Goal: Ask a question: Seek information or help from site administrators or community

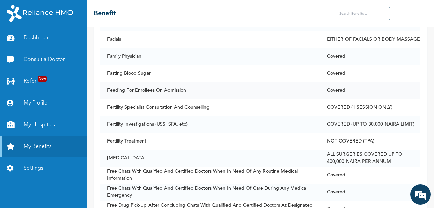
scroll to position [1560, 0]
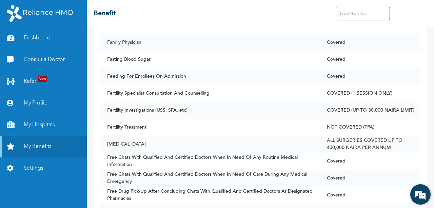
click at [424, 190] on em at bounding box center [420, 194] width 18 height 18
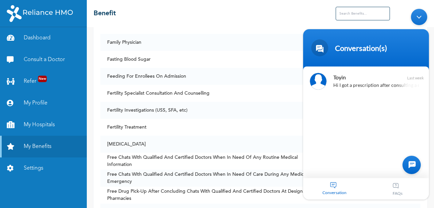
click at [413, 163] on div at bounding box center [412, 164] width 18 height 18
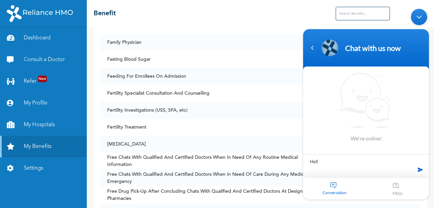
type textarea "Hello"
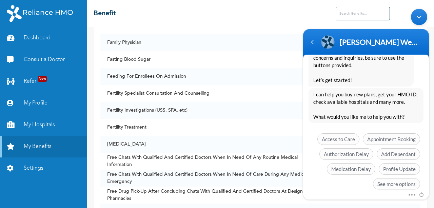
scroll to position [174, 0]
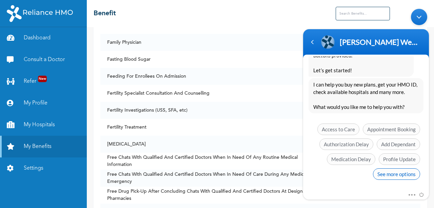
click at [381, 174] on span "See more options" at bounding box center [396, 174] width 47 height 12
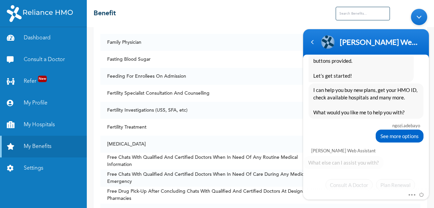
scroll to position [224, 0]
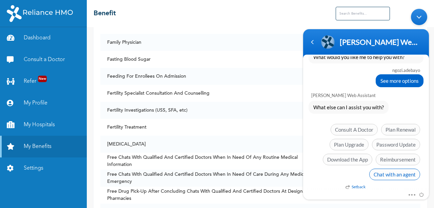
click at [380, 175] on span "Chat with an agent" at bounding box center [394, 174] width 51 height 12
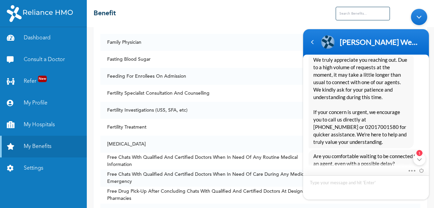
scroll to position [357, 0]
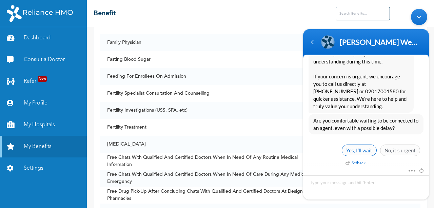
click at [364, 149] on span "Yes, I’ll wait" at bounding box center [359, 150] width 35 height 12
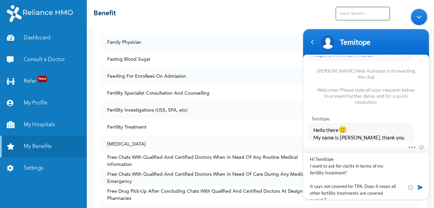
scroll to position [3, 0]
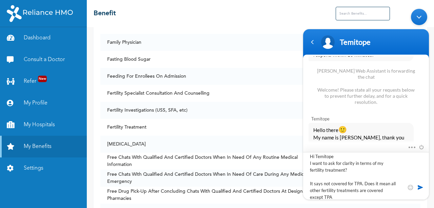
type textarea "Hi Temitope I want to ask for clarity in terms of my fertility treatment? It sa…"
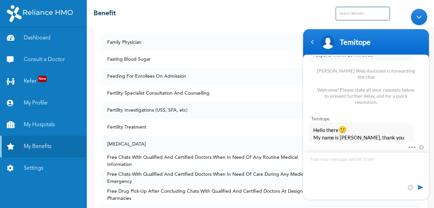
scroll to position [0, 0]
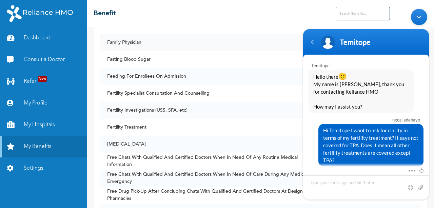
click at [276, 40] on td "Family Physician" at bounding box center [210, 42] width 220 height 17
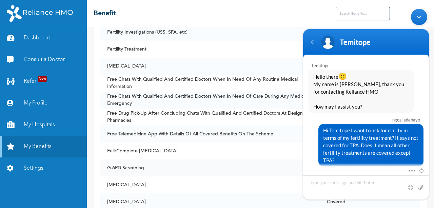
scroll to position [1628, 0]
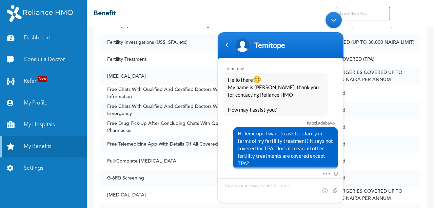
click at [284, 31] on body "[PERSON_NAME].[PERSON_NAME] Hello [PERSON_NAME] Enrollee Web Assistant Hello [P…" at bounding box center [280, 106] width 133 height 197
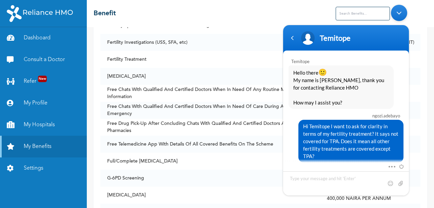
click at [341, 28] on header "Temitope" at bounding box center [346, 39] width 126 height 29
click at [308, 173] on textarea "Type your message and hit 'Enter'" at bounding box center [346, 183] width 126 height 24
type textarea "I"
click at [309, 177] on textarea "Type your message and hit 'Enter'" at bounding box center [346, 183] width 126 height 24
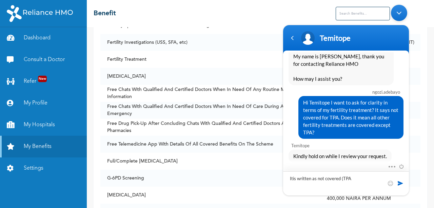
type textarea "Itis written as not covered (TPA)"
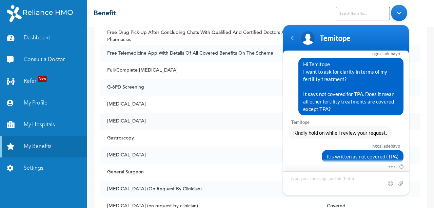
scroll to position [1730, 0]
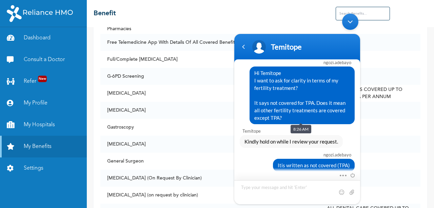
drag, startPoint x: 298, startPoint y: 45, endPoint x: 309, endPoint y: 53, distance: 13.8
click at [293, 65] on section "[PERSON_NAME].[PERSON_NAME] Hello [PERSON_NAME] Enrollee Web Assistant Hello [P…" at bounding box center [297, 119] width 126 height 170
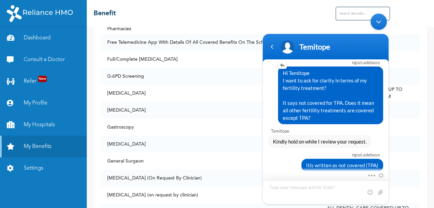
drag, startPoint x: 340, startPoint y: 50, endPoint x: 285, endPoint y: 67, distance: 57.6
click at [340, 50] on div "Temitope" at bounding box center [338, 46] width 79 height 9
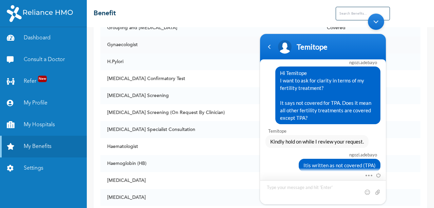
scroll to position [1967, 0]
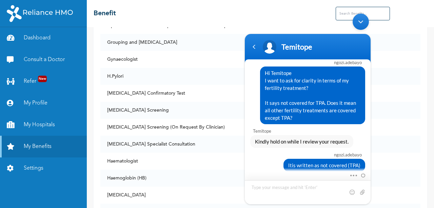
drag, startPoint x: 308, startPoint y: 48, endPoint x: 311, endPoint y: 47, distance: 3.5
click at [311, 47] on div "Temitope" at bounding box center [321, 46] width 79 height 9
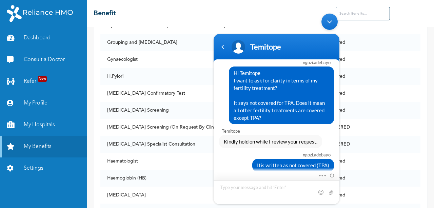
drag, startPoint x: 289, startPoint y: 45, endPoint x: 289, endPoint y: 59, distance: 13.6
click at [289, 59] on header "Temitope" at bounding box center [277, 48] width 126 height 29
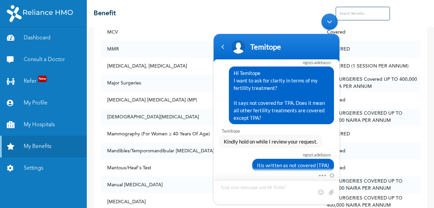
scroll to position [2883, 0]
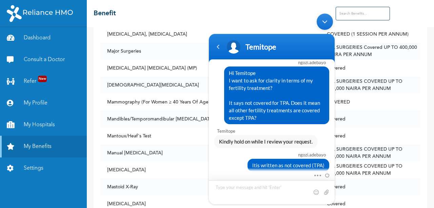
drag, startPoint x: 265, startPoint y: 46, endPoint x: 277, endPoint y: 49, distance: 13.3
click at [281, 52] on div "Temitope" at bounding box center [272, 46] width 118 height 17
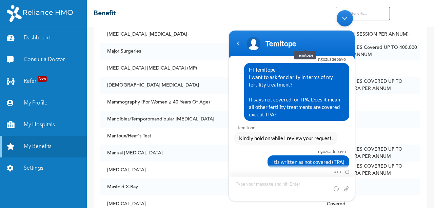
click at [294, 44] on div "Temitope" at bounding box center [305, 43] width 79 height 9
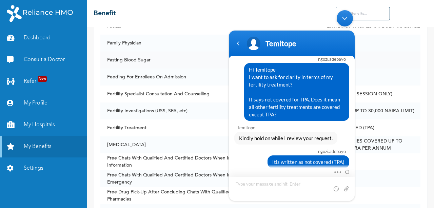
scroll to position [1545, 0]
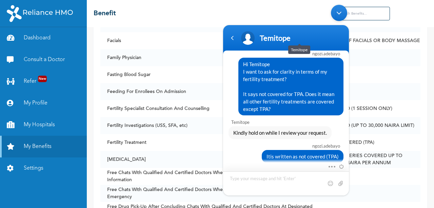
click at [275, 42] on div "Temitope" at bounding box center [286, 38] width 118 height 17
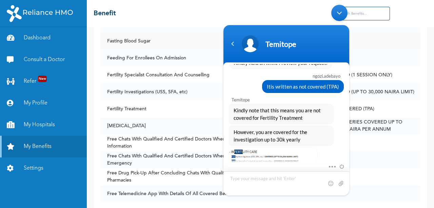
scroll to position [1579, 0]
click at [246, 175] on textarea "Type your message and hit 'Enter'" at bounding box center [287, 183] width 126 height 24
click at [256, 181] on textarea "Okay Thank" at bounding box center [287, 183] width 126 height 24
type textarea "Okay Thank you Temitope"
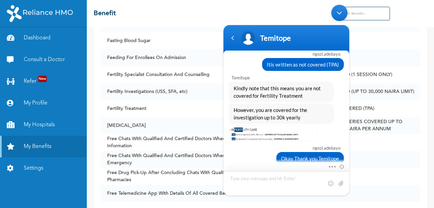
scroll to position [704, 0]
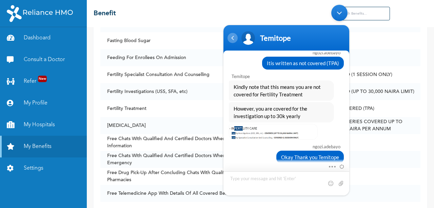
click at [235, 37] on div "Navigation go back" at bounding box center [233, 38] width 10 height 10
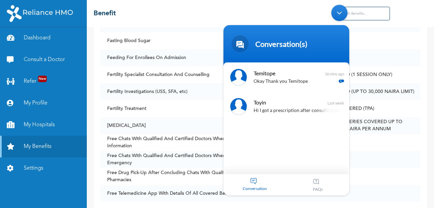
click at [280, 74] on span "Temitope" at bounding box center [286, 73] width 64 height 9
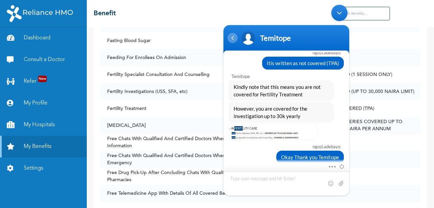
click at [234, 40] on div "Navigation go back" at bounding box center [233, 38] width 10 height 10
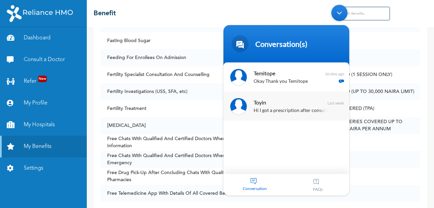
click at [269, 102] on span "Toyin" at bounding box center [286, 102] width 64 height 9
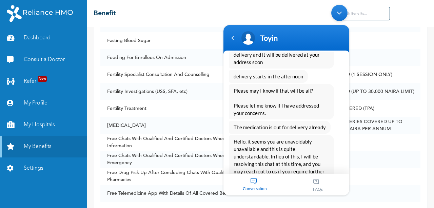
scroll to position [902, 0]
click at [233, 40] on div "Navigation go back" at bounding box center [233, 38] width 10 height 10
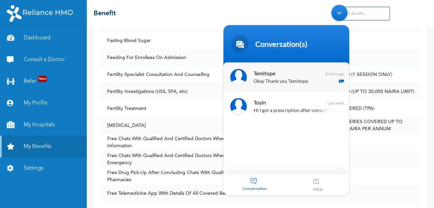
click at [296, 76] on span "Temitope" at bounding box center [286, 73] width 64 height 9
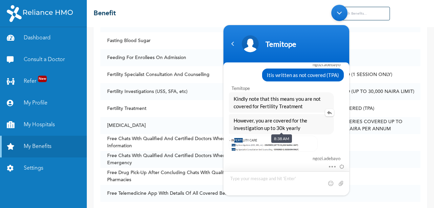
scroll to position [704, 0]
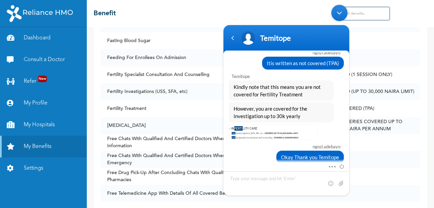
click at [220, 1] on div at bounding box center [220, 1] width 0 height 0
click at [220, 1] on span at bounding box center [220, 1] width 0 height 0
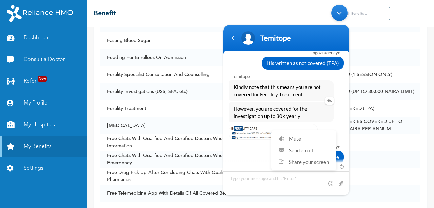
click at [331, 109] on div "However, you are covered for the investigation up to 30k yearly" at bounding box center [281, 112] width 105 height 20
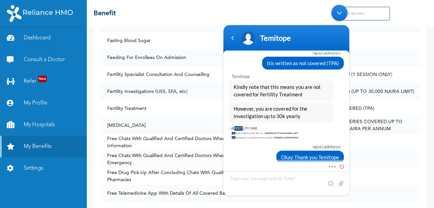
click at [343, 165] on span at bounding box center [339, 165] width 7 height 6
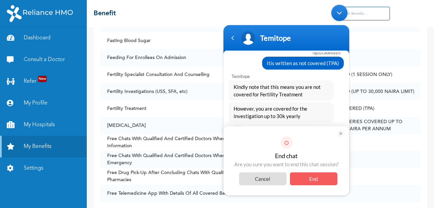
click at [308, 179] on span "End" at bounding box center [313, 178] width 47 height 13
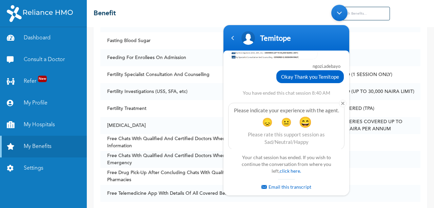
click at [303, 121] on span "😄" at bounding box center [305, 121] width 13 height 13
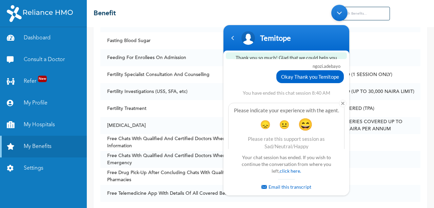
scroll to position [839, 0]
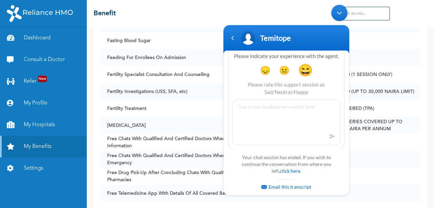
click at [239, 101] on textarea at bounding box center [286, 122] width 108 height 45
type textarea "h"
type textarea "satisfactory"
click at [331, 136] on span at bounding box center [332, 136] width 10 height 10
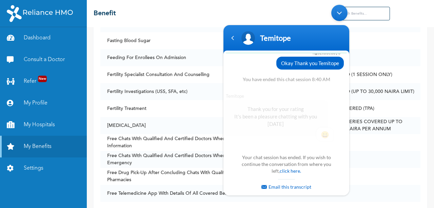
scroll to position [0, 0]
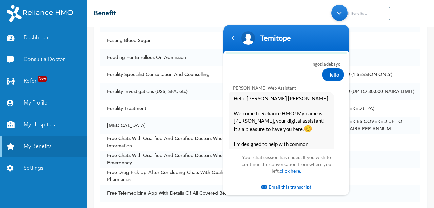
click at [332, 131] on div "Hello [PERSON_NAME].[PERSON_NAME] Welcome to Reliance HMO! My name is [PERSON_N…" at bounding box center [281, 166] width 105 height 148
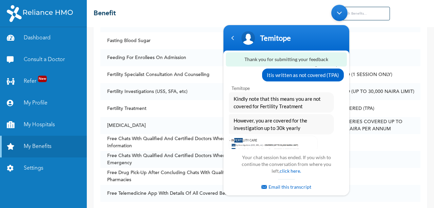
scroll to position [794, 0]
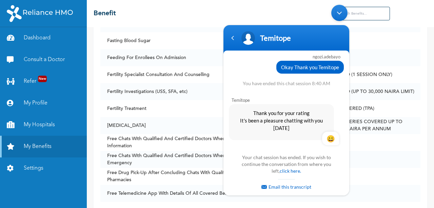
click at [340, 14] on div "Minimize live chat window" at bounding box center [339, 13] width 16 height 16
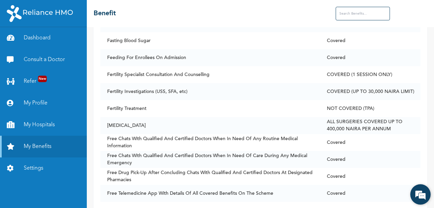
click at [418, 194] on em at bounding box center [420, 194] width 18 height 18
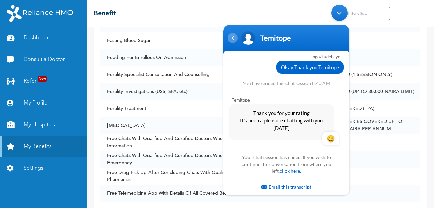
click at [234, 41] on div "Navigation go back" at bounding box center [233, 38] width 10 height 10
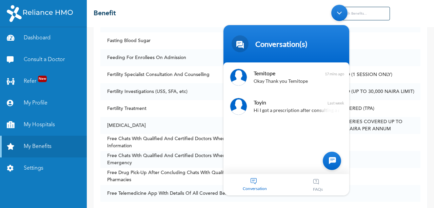
drag, startPoint x: 341, startPoint y: 11, endPoint x: 546, endPoint y: 13, distance: 205.2
click at [341, 11] on div "Minimize live chat window" at bounding box center [339, 13] width 16 height 16
